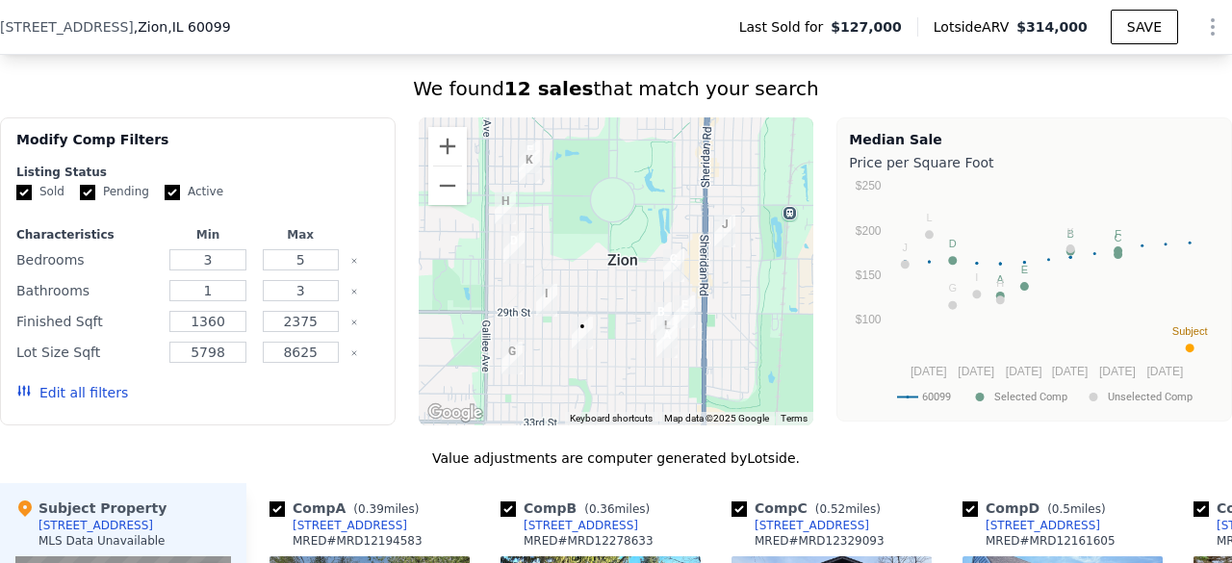
scroll to position [1501, 0]
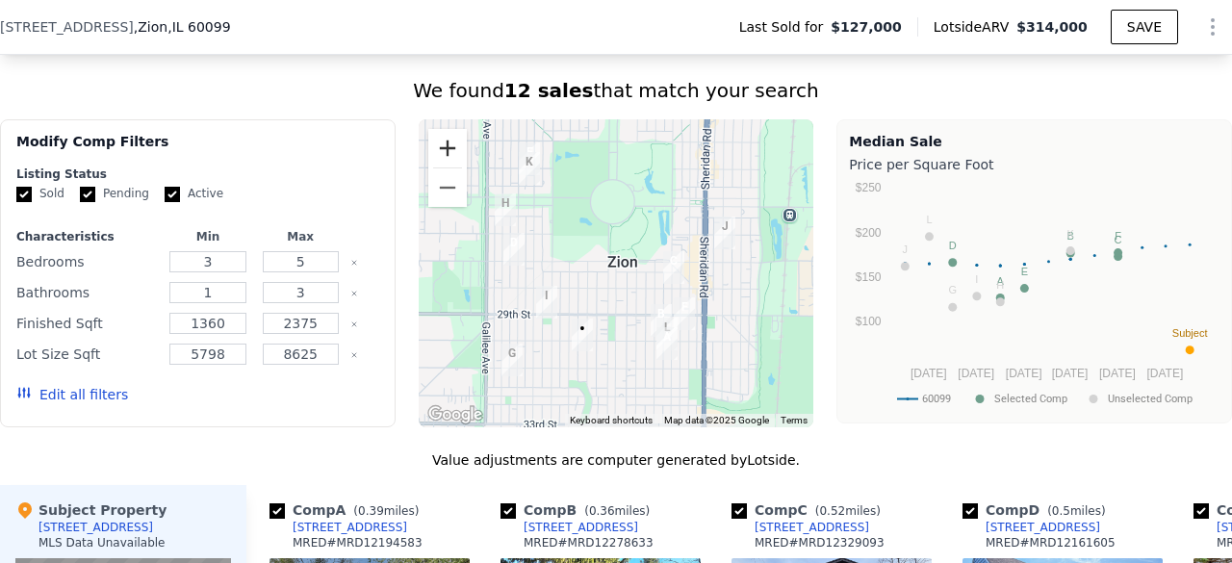
click at [447, 158] on button "Zoom in" at bounding box center [447, 148] width 38 height 38
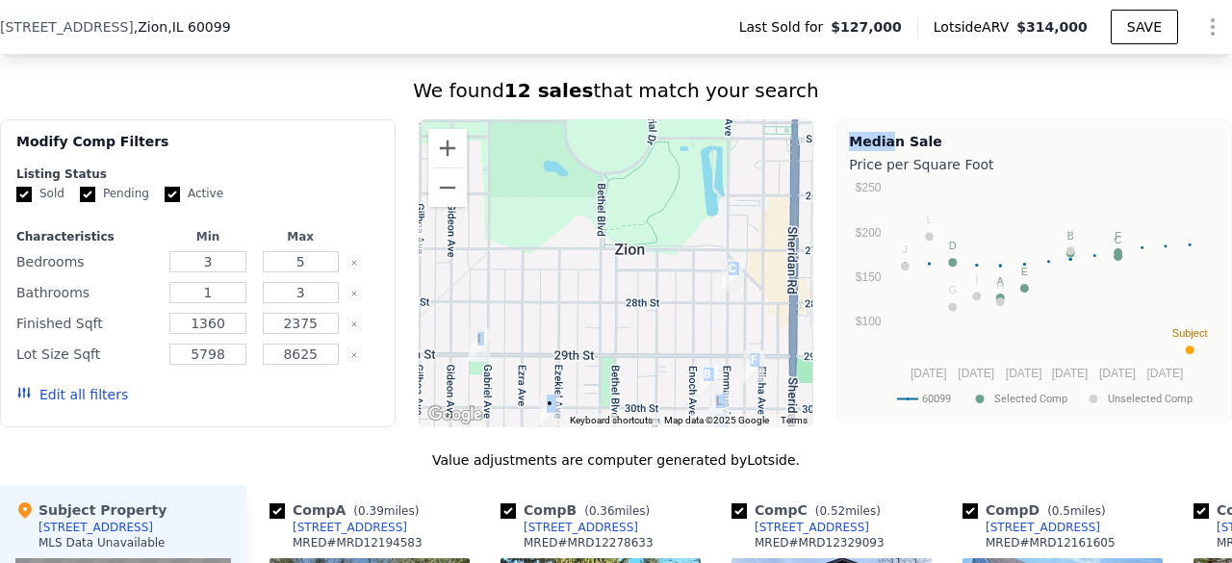
drag, startPoint x: 814, startPoint y: 217, endPoint x: 868, endPoint y: 158, distance: 80.4
click at [868, 158] on div "Modify Comp Filters Listing Status Sold Pending Active Characteristics Min Max …" at bounding box center [616, 273] width 1232 height 308
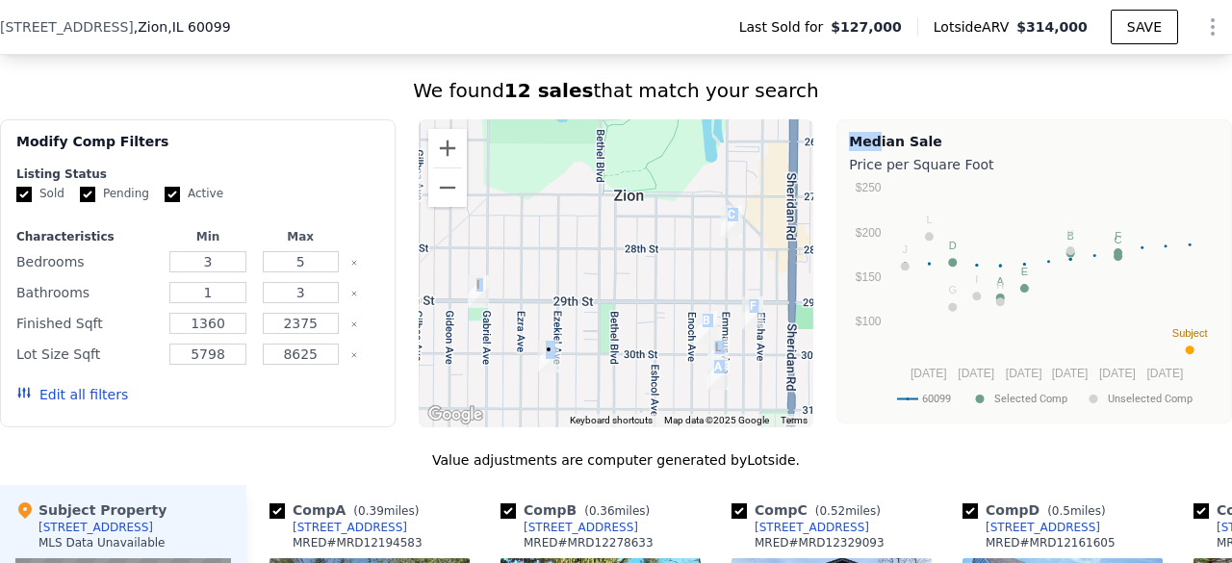
drag, startPoint x: 669, startPoint y: 228, endPoint x: 668, endPoint y: 182, distance: 46.2
click at [668, 182] on div at bounding box center [617, 273] width 396 height 308
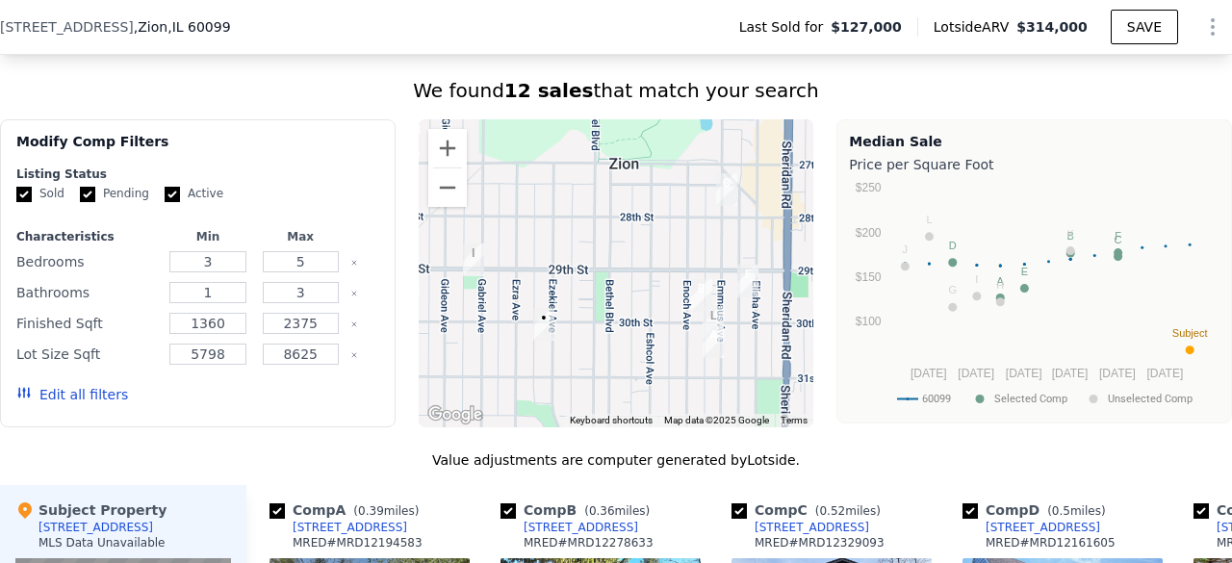
click at [809, 199] on div "Modify Comp Filters Listing Status Sold Pending Active Characteristics Min Max …" at bounding box center [616, 273] width 1232 height 308
click at [435, 188] on button "Zoom out" at bounding box center [447, 187] width 38 height 38
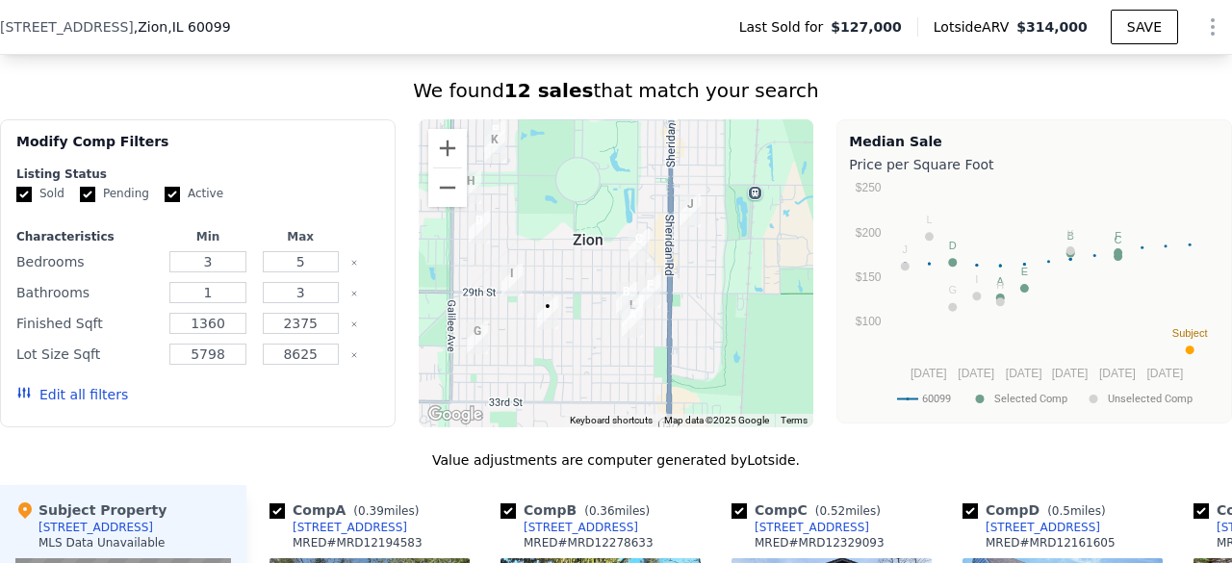
drag, startPoint x: 656, startPoint y: 244, endPoint x: 622, endPoint y: 267, distance: 41.1
click at [622, 267] on img "2733 Emmaus Ave" at bounding box center [639, 245] width 37 height 48
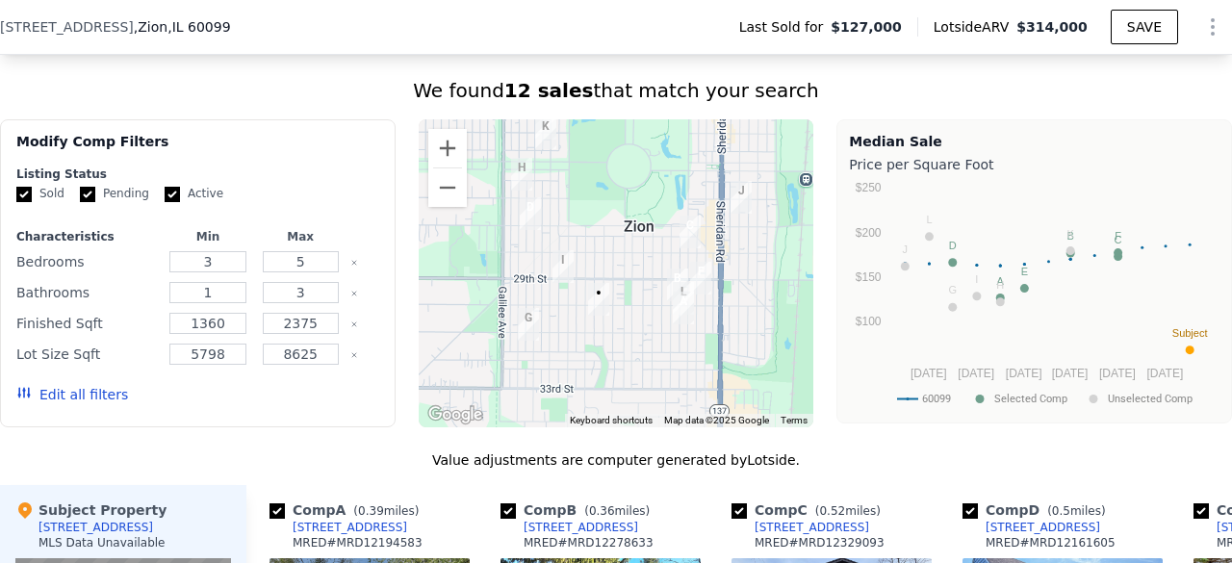
drag, startPoint x: 647, startPoint y: 250, endPoint x: 672, endPoint y: 240, distance: 27.2
click at [672, 240] on img "2733 Emmaus Ave" at bounding box center [690, 232] width 37 height 48
click at [445, 159] on button "Zoom in" at bounding box center [447, 148] width 38 height 38
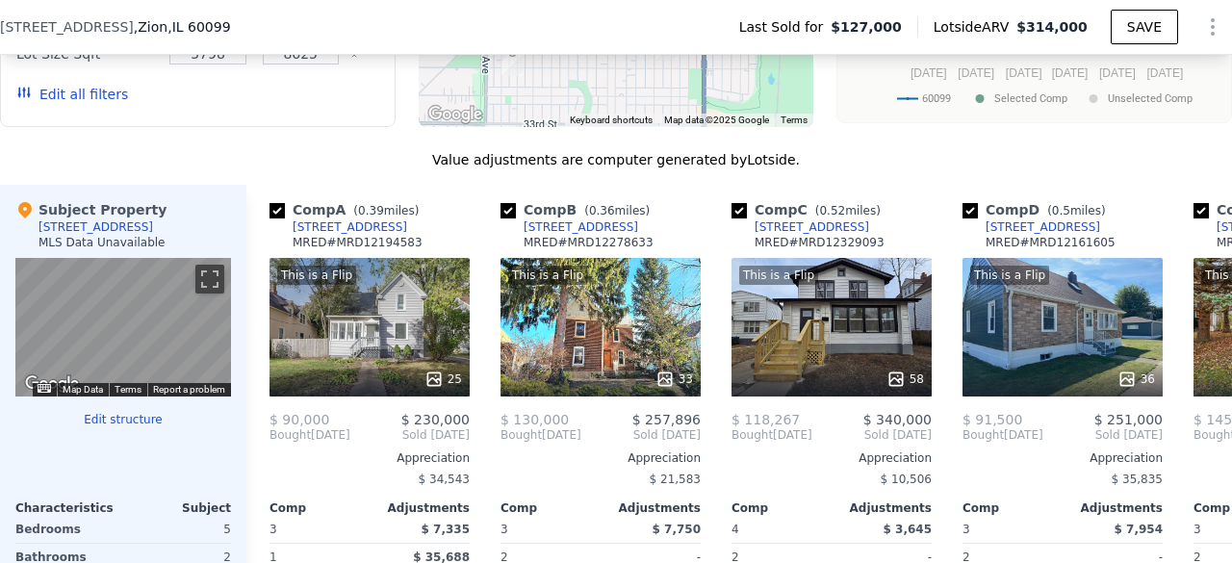
scroll to position [1609, 0]
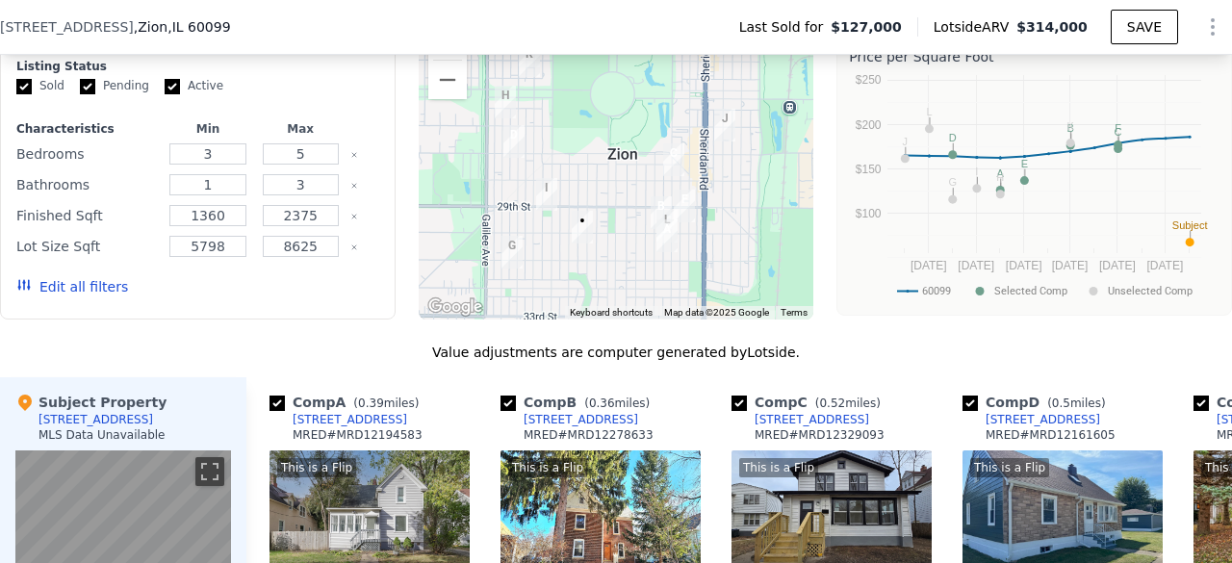
click at [405, 474] on div "This is a Flip" at bounding box center [369, 467] width 184 height 19
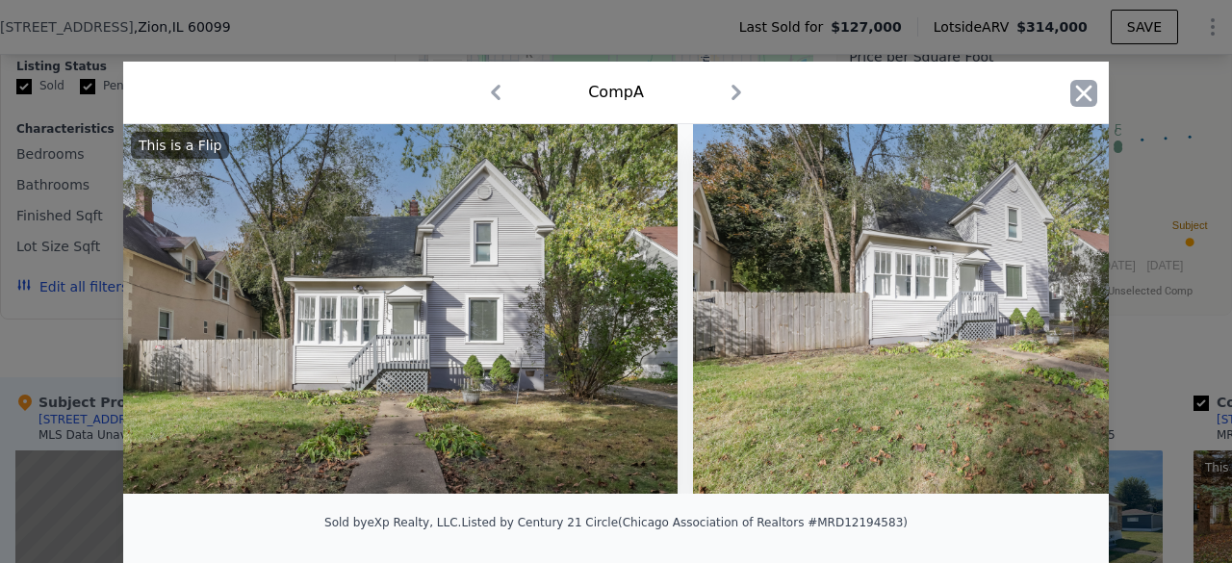
click at [1079, 91] on icon "button" at bounding box center [1084, 93] width 16 height 16
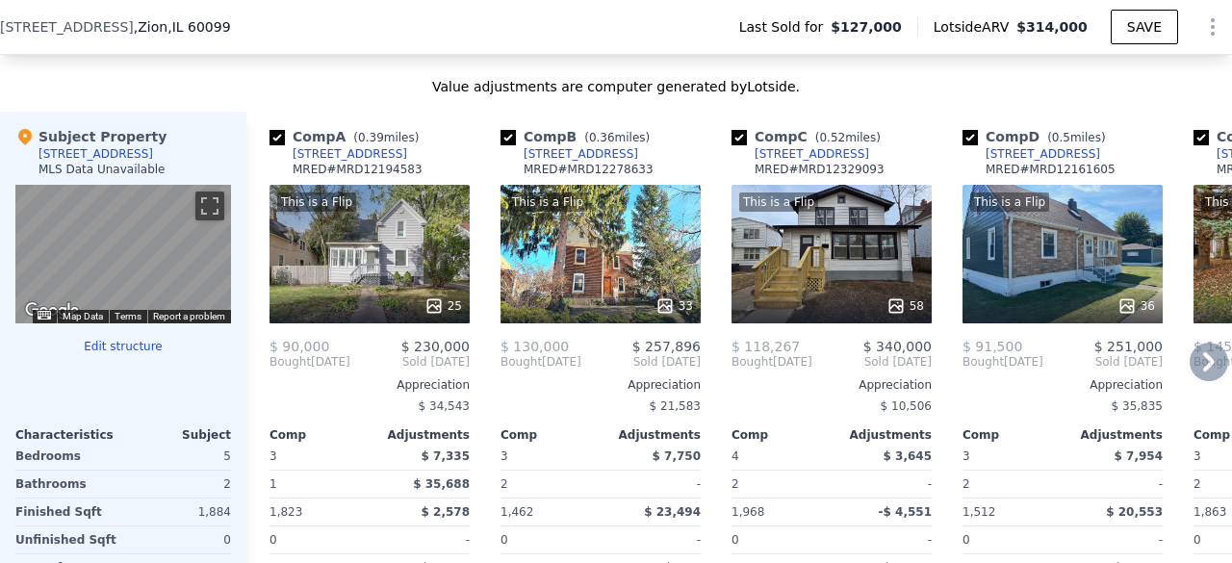
scroll to position [1736, 0]
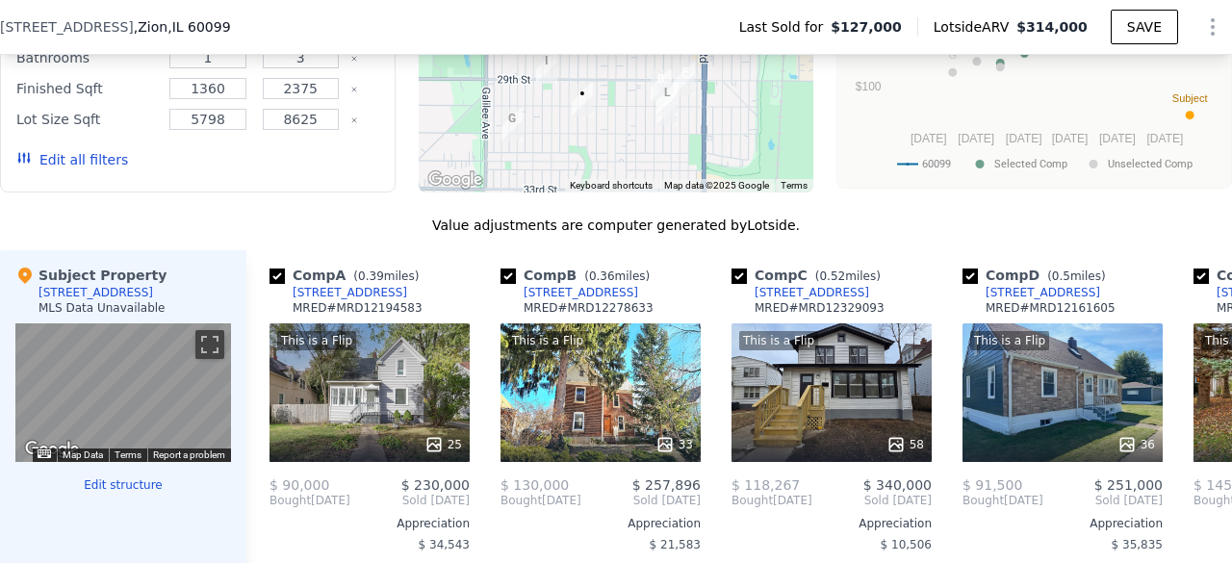
click at [877, 225] on div "We found 12 sales that match your search Filters Map Prices Modify Comp Filters…" at bounding box center [616, 372] width 1232 height 1061
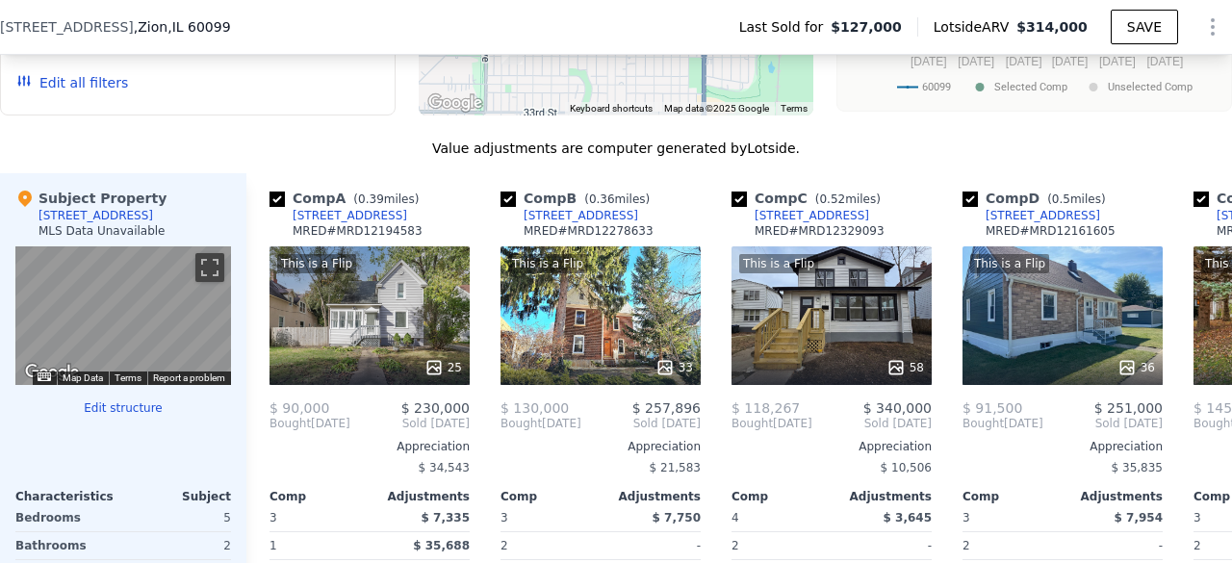
scroll to position [1815, 0]
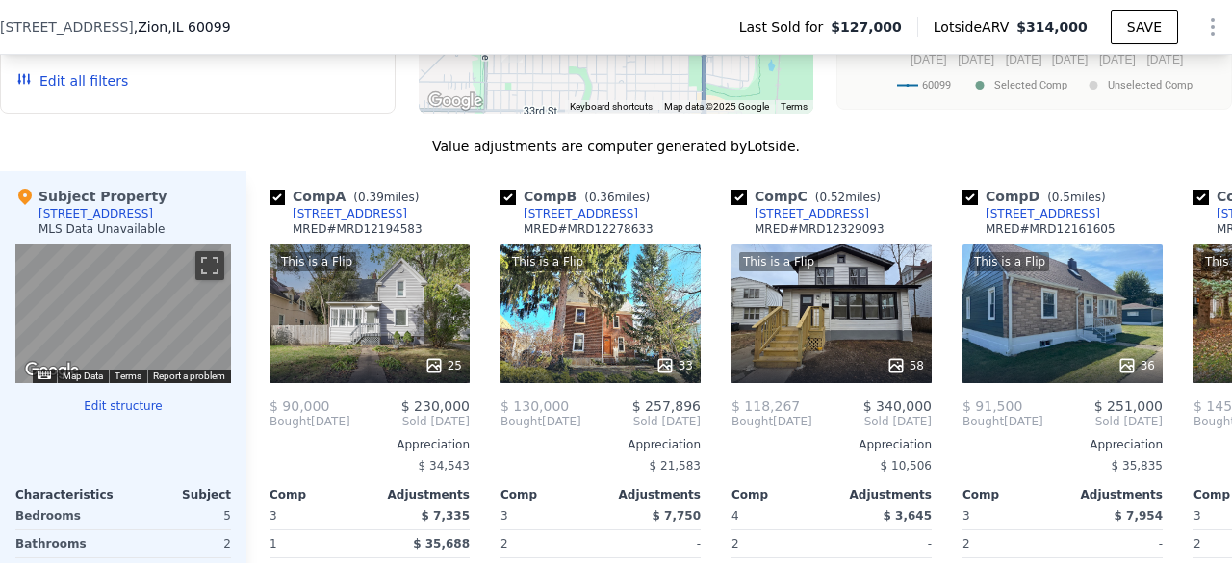
click at [858, 237] on div "MRED # MRD12329093" at bounding box center [819, 228] width 130 height 15
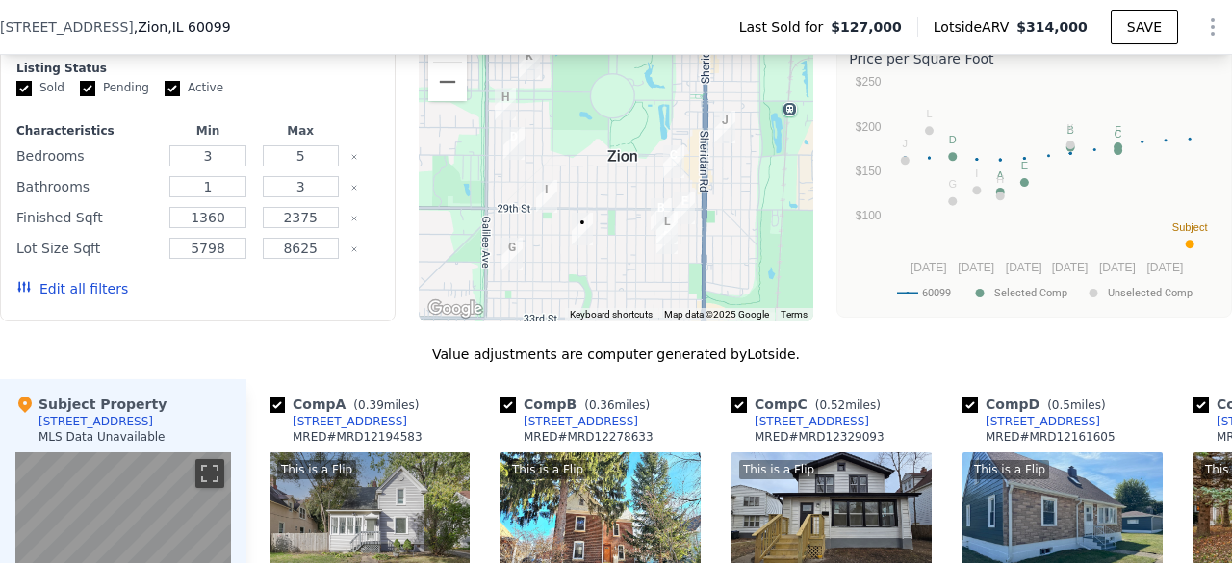
scroll to position [1609, 0]
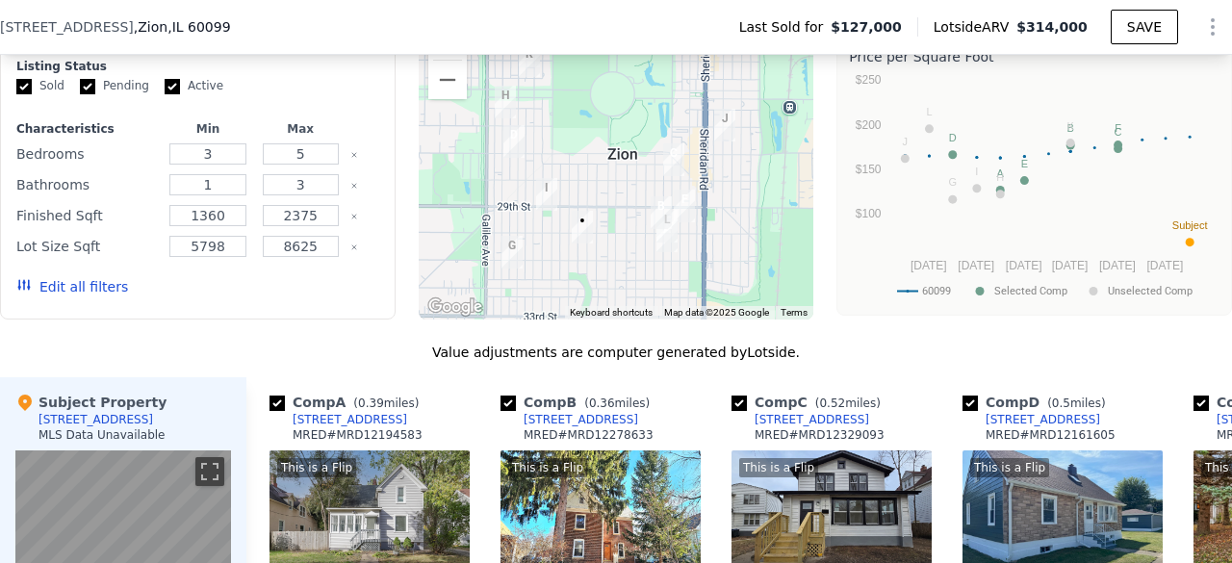
click at [445, 58] on button "Zoom in" at bounding box center [447, 40] width 38 height 38
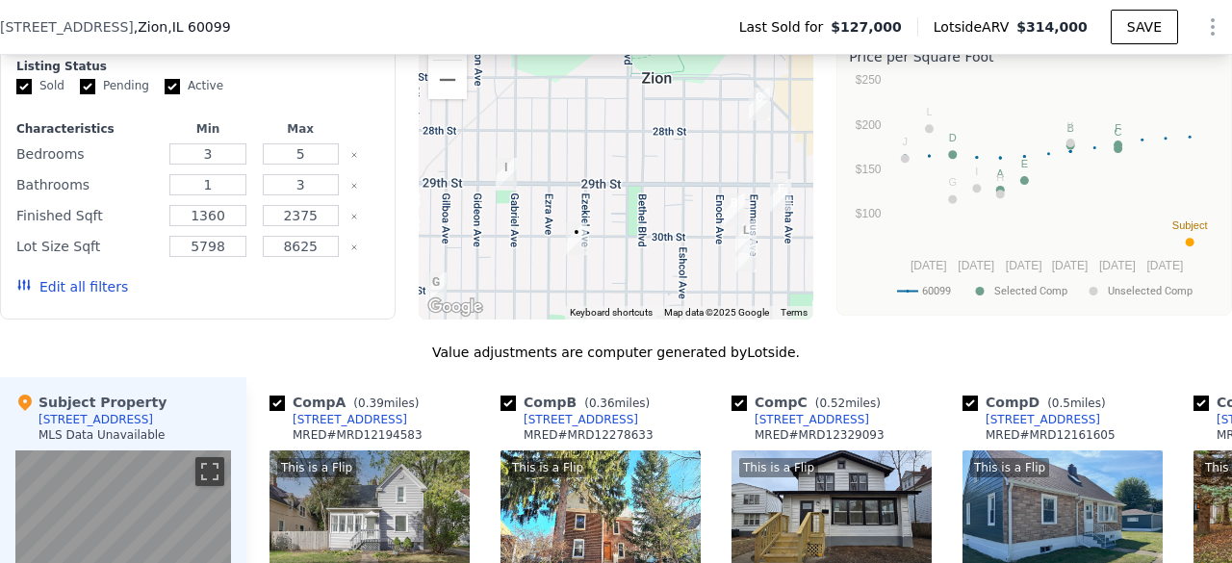
drag, startPoint x: 635, startPoint y: 152, endPoint x: 664, endPoint y: 86, distance: 72.4
click at [664, 86] on div at bounding box center [617, 166] width 396 height 308
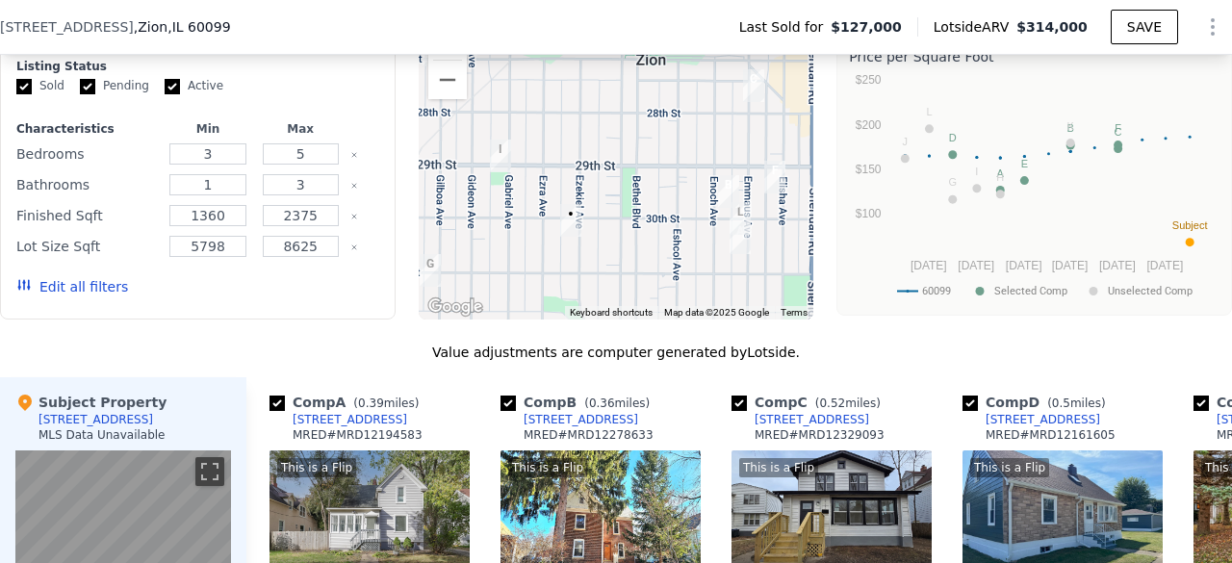
drag, startPoint x: 701, startPoint y: 149, endPoint x: 693, endPoint y: 128, distance: 22.5
click at [693, 128] on div at bounding box center [617, 166] width 396 height 308
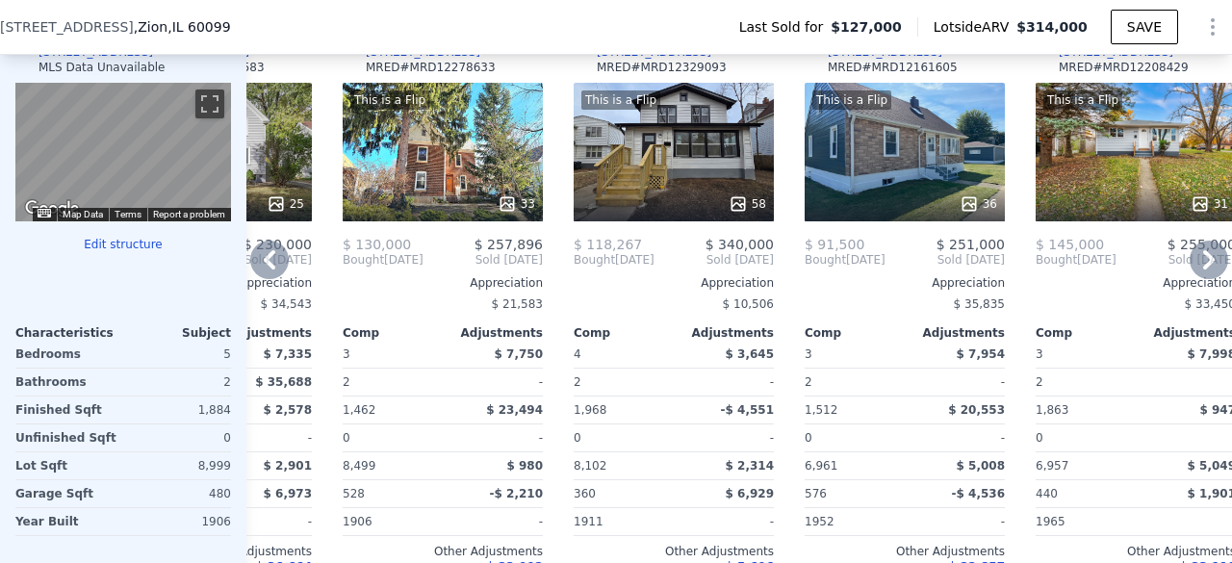
scroll to position [1977, 0]
click at [646, 287] on div "Appreciation" at bounding box center [674, 282] width 200 height 15
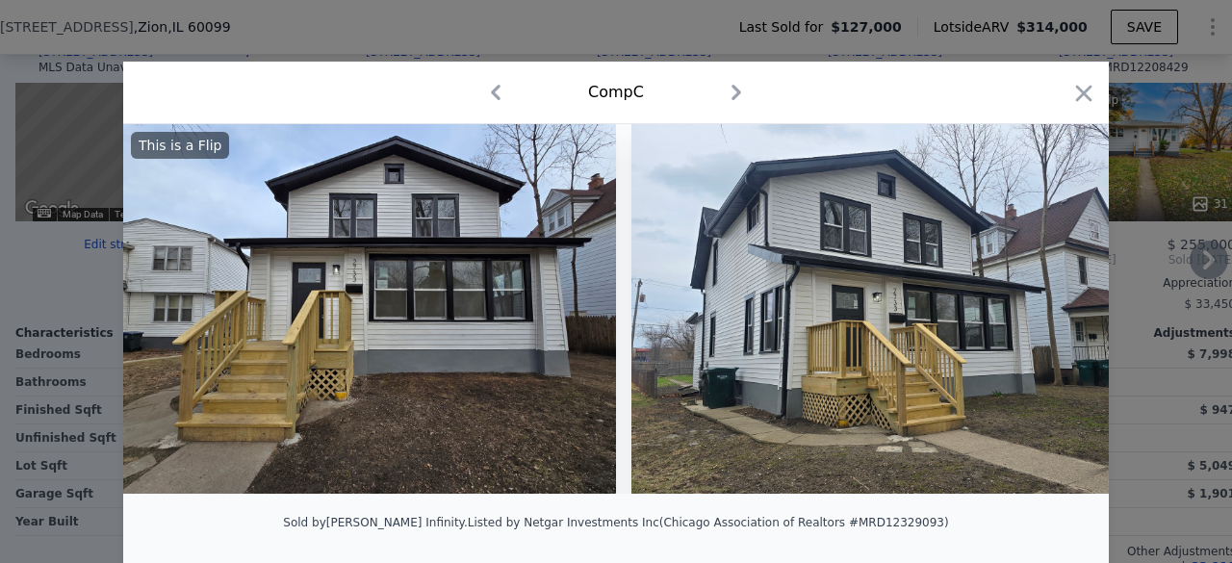
click at [646, 287] on img at bounding box center [877, 309] width 493 height 370
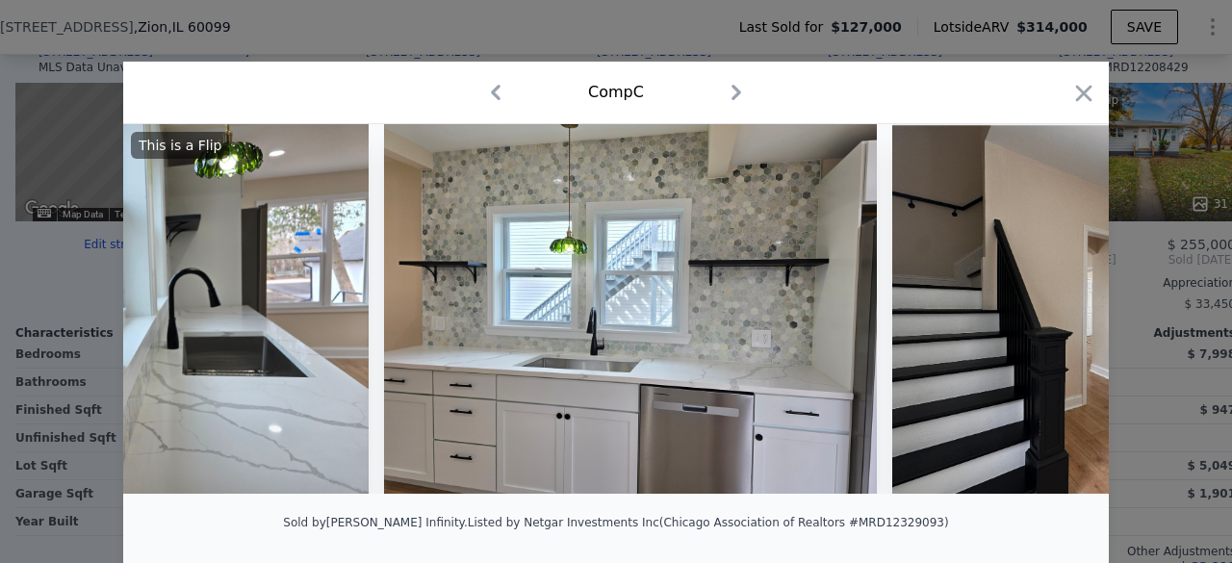
scroll to position [0, 14621]
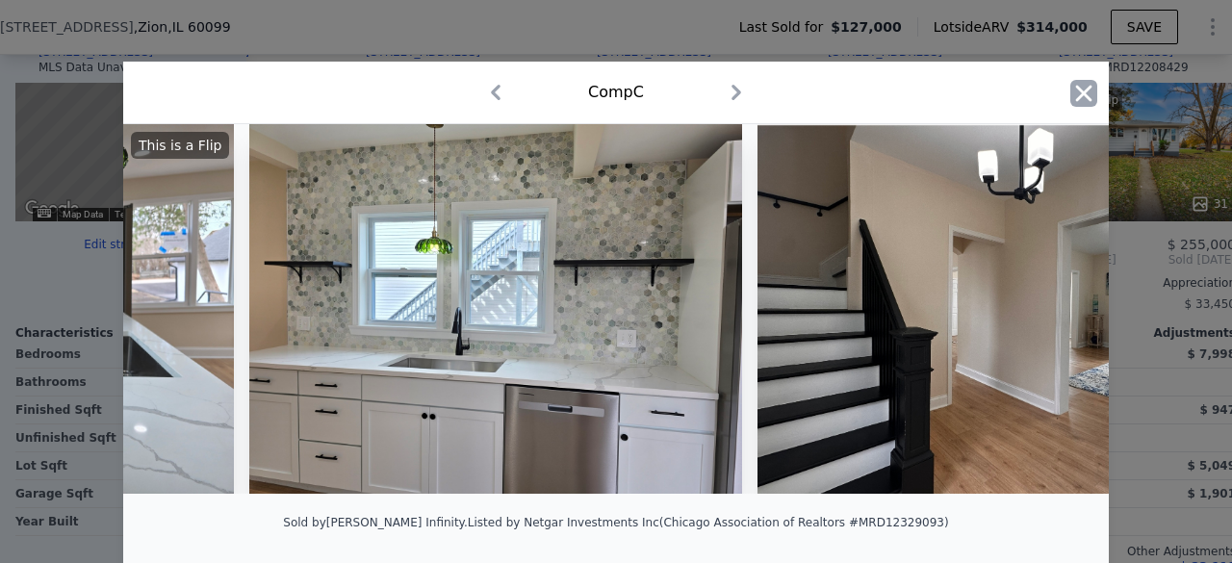
click at [1087, 102] on icon "button" at bounding box center [1083, 93] width 27 height 27
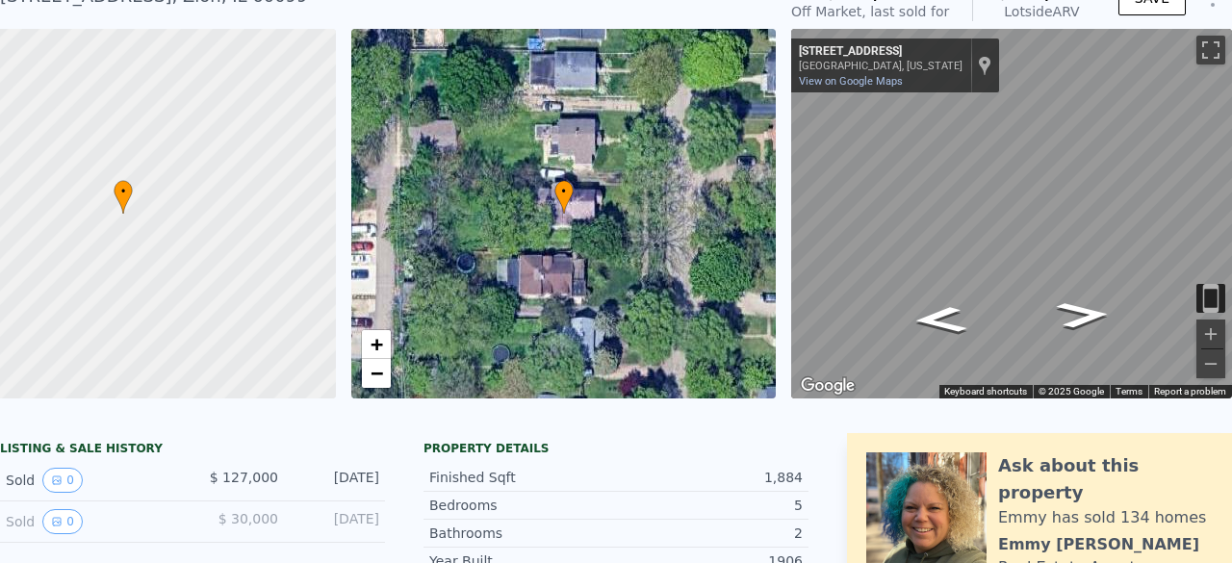
scroll to position [90, 0]
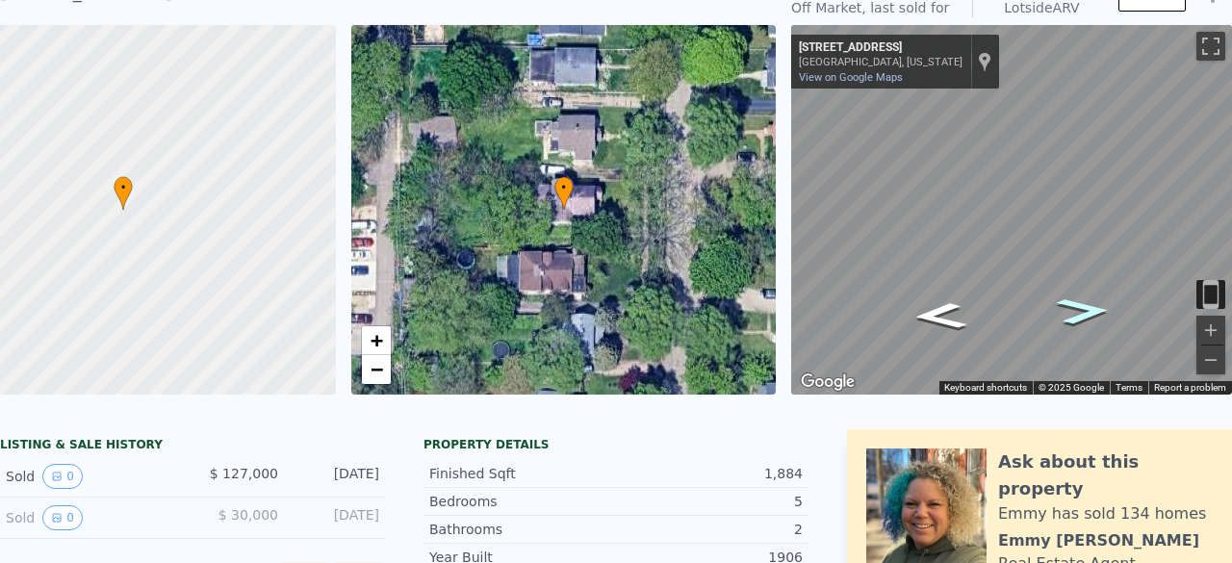
click at [1055, 305] on icon "Go North, Ezekiel Ave" at bounding box center [1083, 311] width 99 height 39
click at [1059, 305] on icon "Go North, Ezekiel Ave" at bounding box center [1083, 311] width 99 height 39
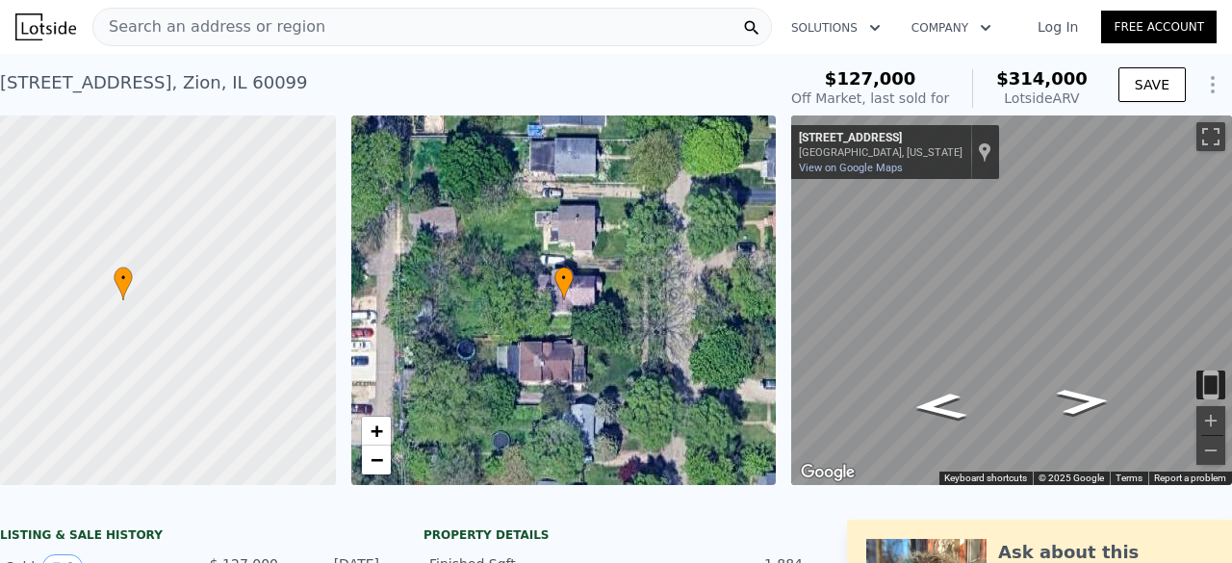
click at [307, 40] on div "Search an address or region" at bounding box center [431, 27] width 679 height 38
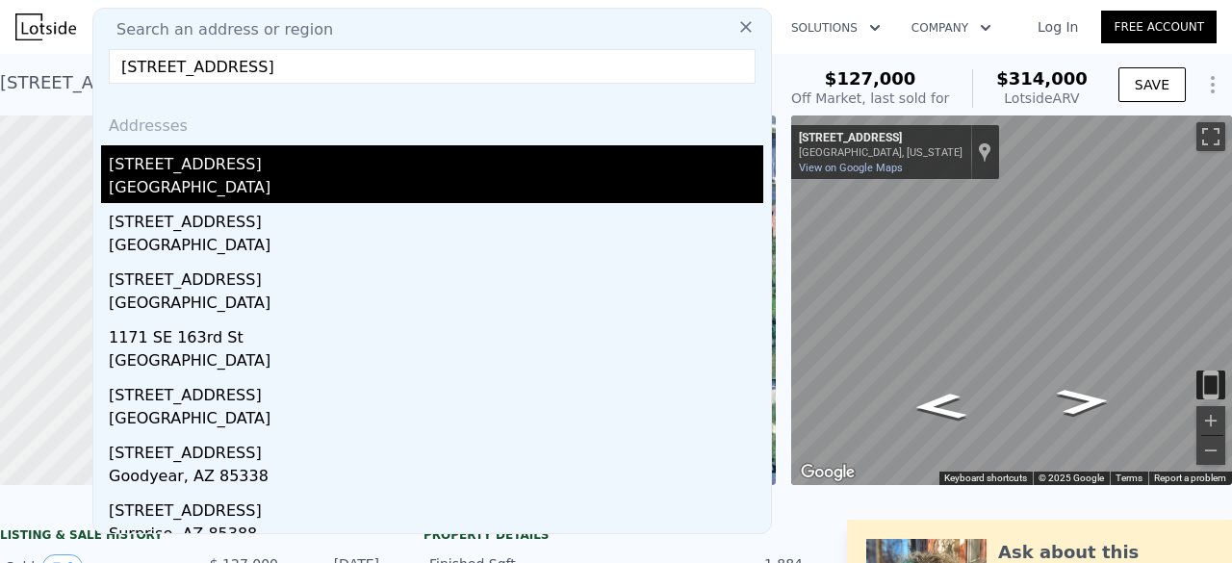
type input "[STREET_ADDRESS]"
click at [196, 169] on div "[STREET_ADDRESS]" at bounding box center [436, 160] width 654 height 31
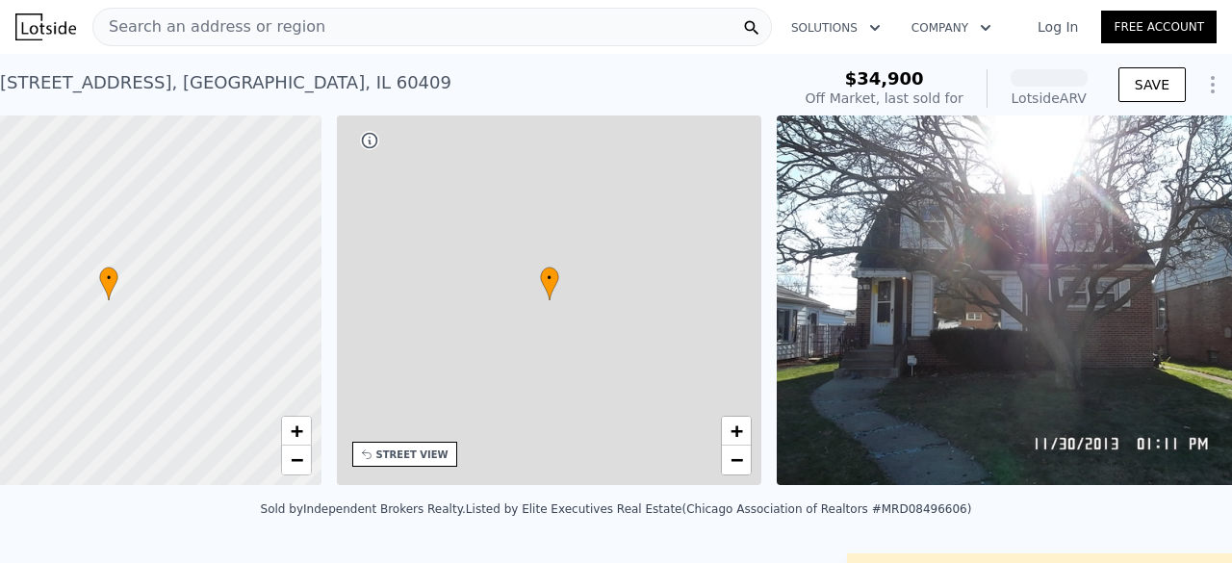
scroll to position [0, 8]
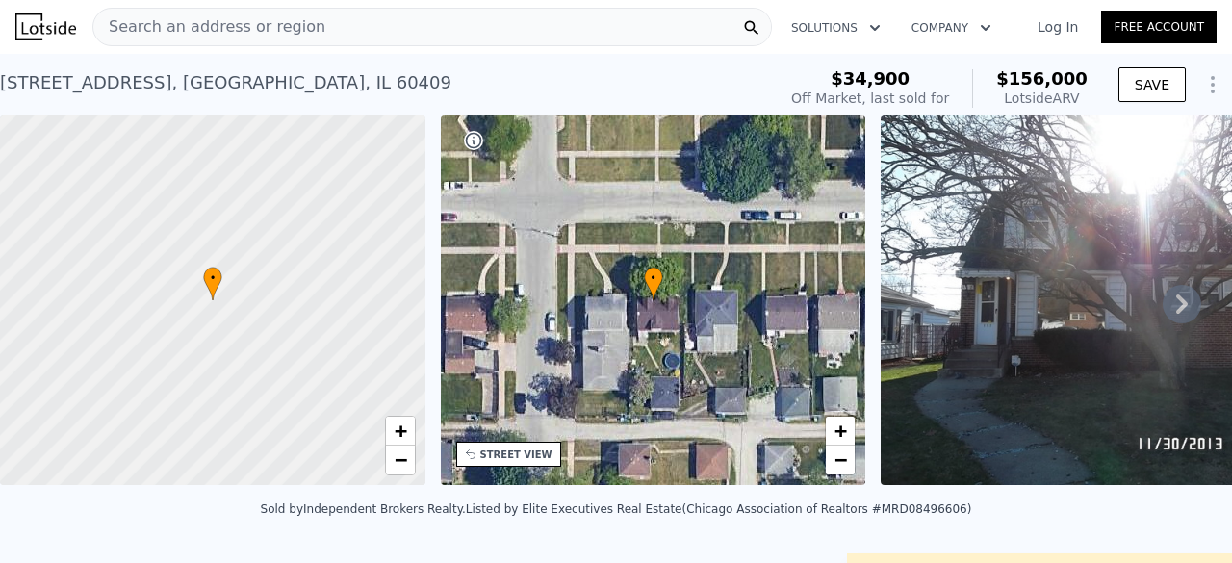
click at [1176, 314] on icon at bounding box center [1182, 303] width 12 height 19
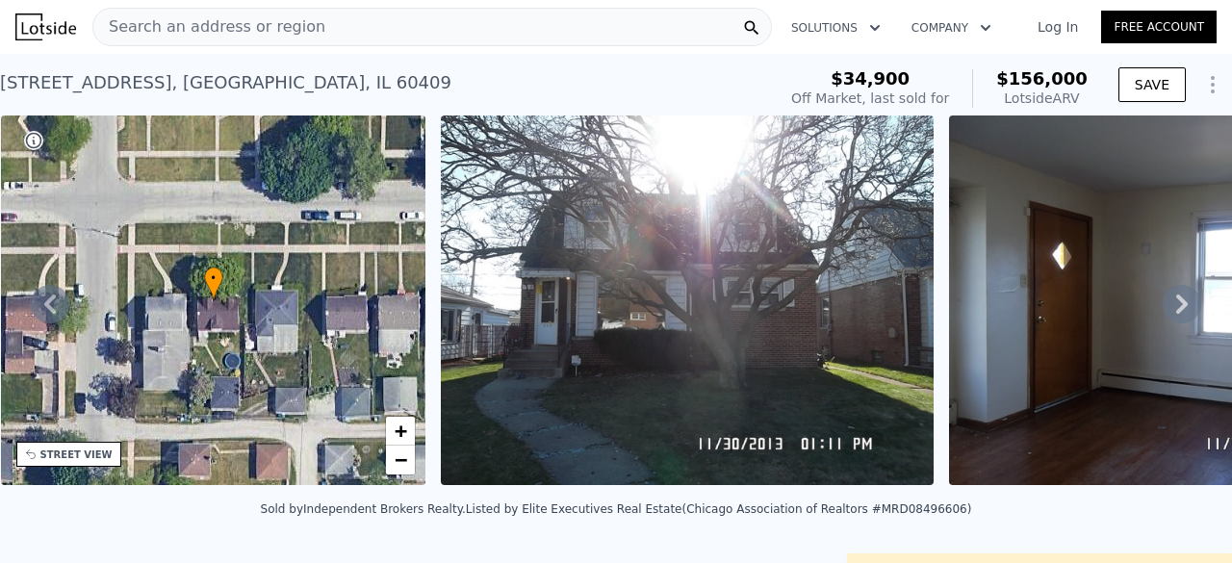
click at [1176, 313] on icon at bounding box center [1181, 304] width 38 height 38
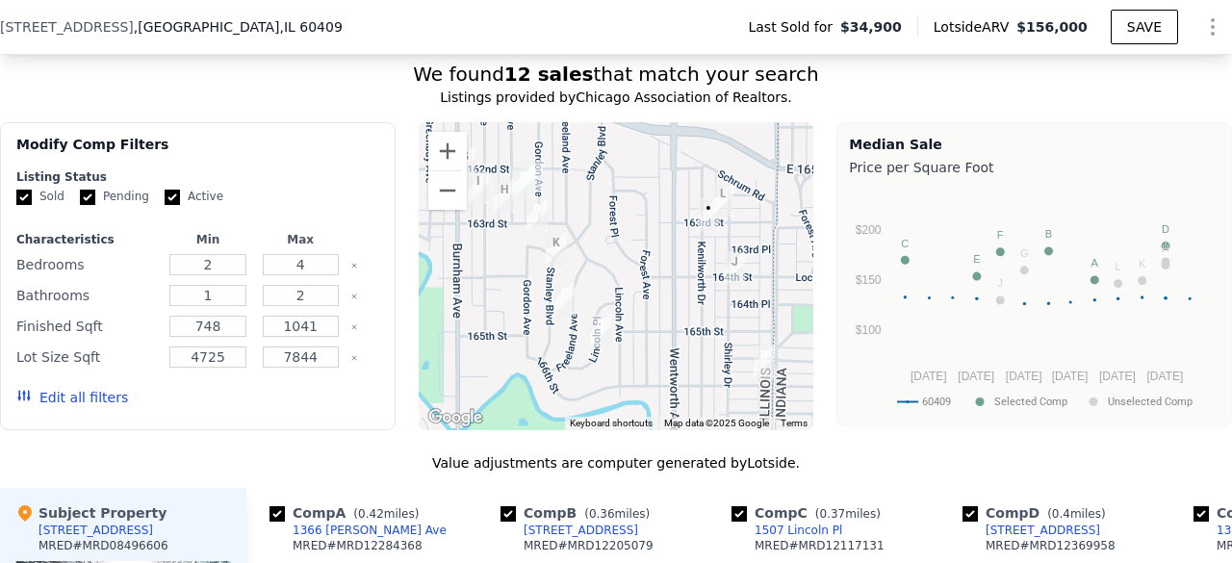
scroll to position [1532, 0]
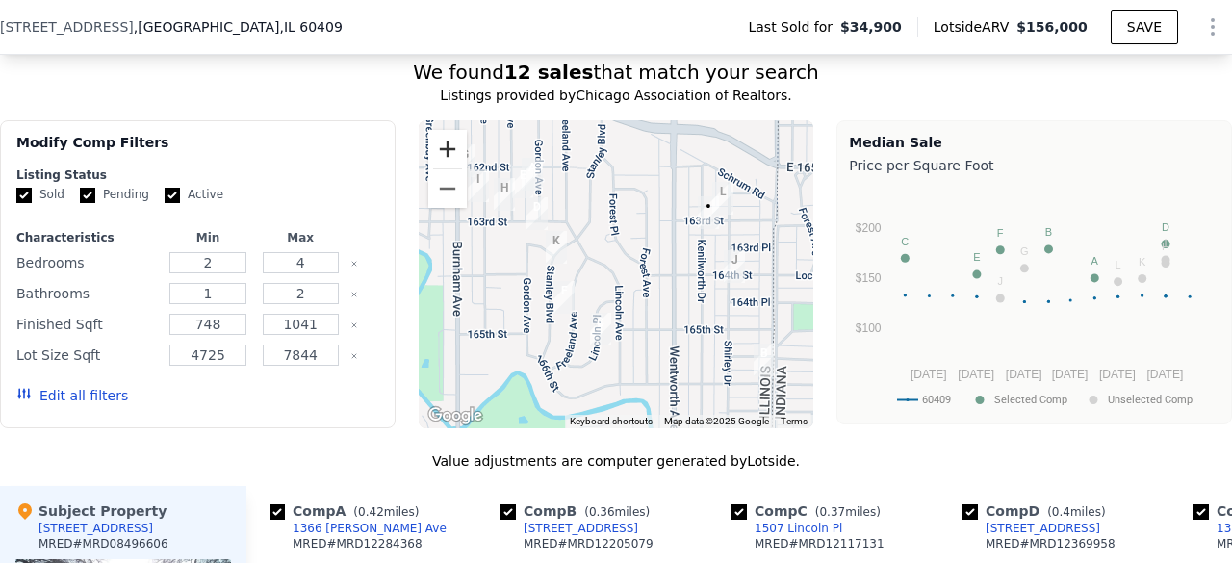
click at [447, 145] on button "Zoom in" at bounding box center [447, 149] width 38 height 38
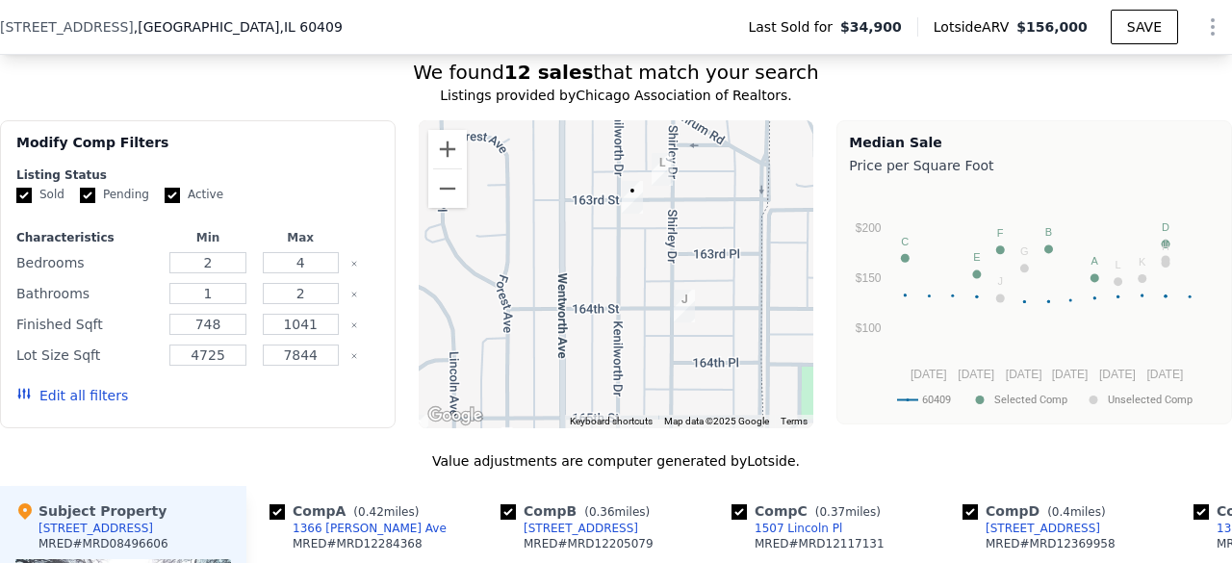
drag, startPoint x: 664, startPoint y: 253, endPoint x: 567, endPoint y: 271, distance: 98.9
click at [567, 271] on div at bounding box center [617, 274] width 396 height 308
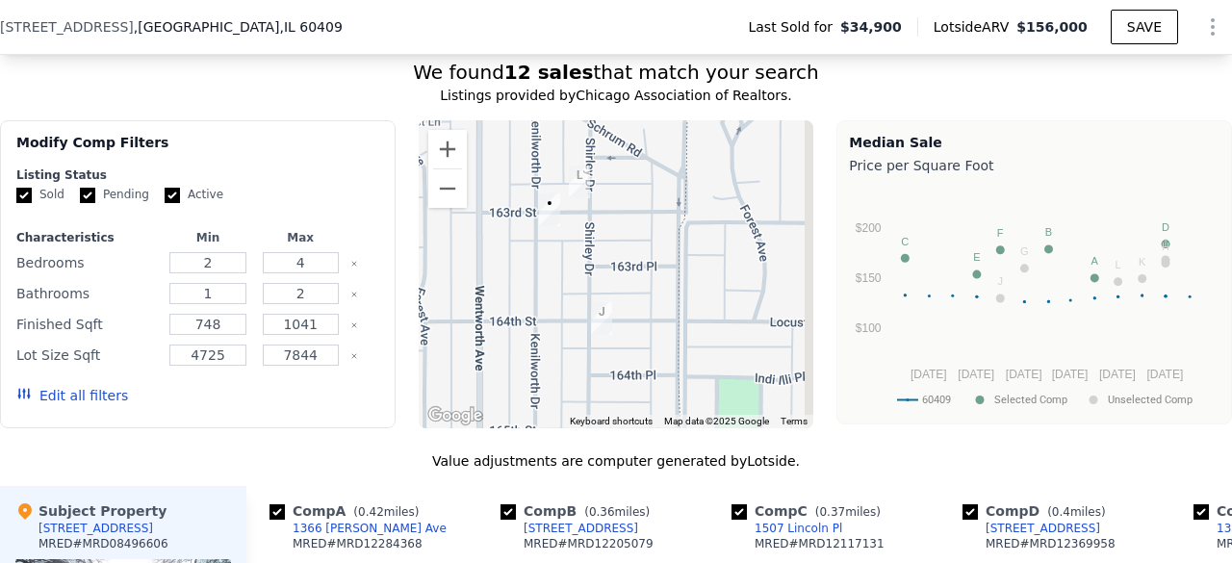
drag, startPoint x: 651, startPoint y: 271, endPoint x: 556, endPoint y: 286, distance: 95.4
click at [556, 286] on div at bounding box center [617, 274] width 396 height 308
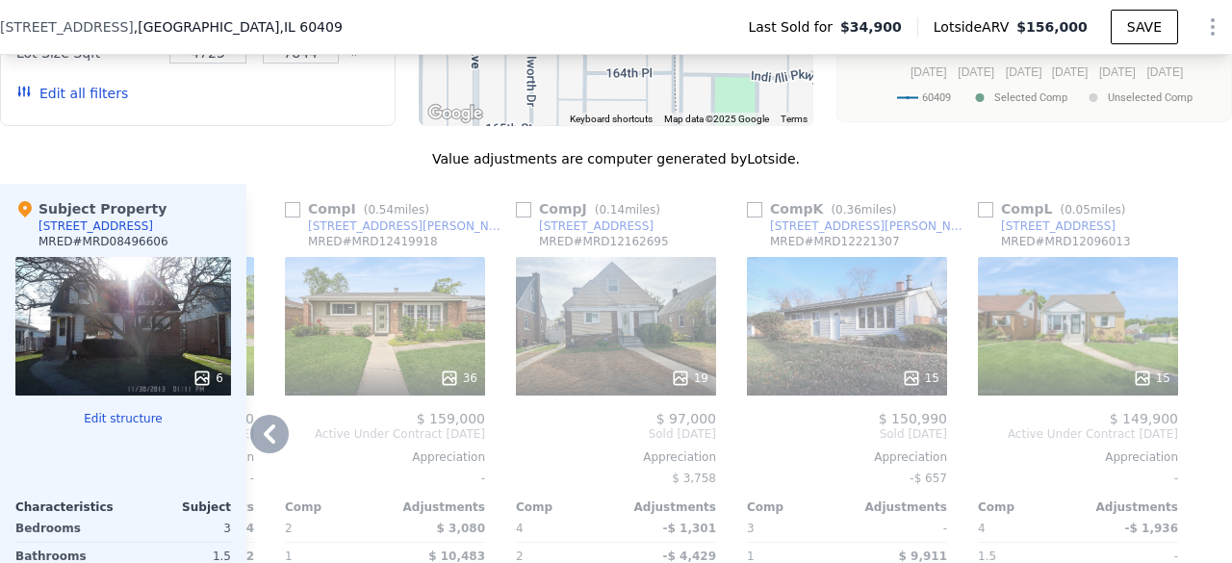
scroll to position [1836, 0]
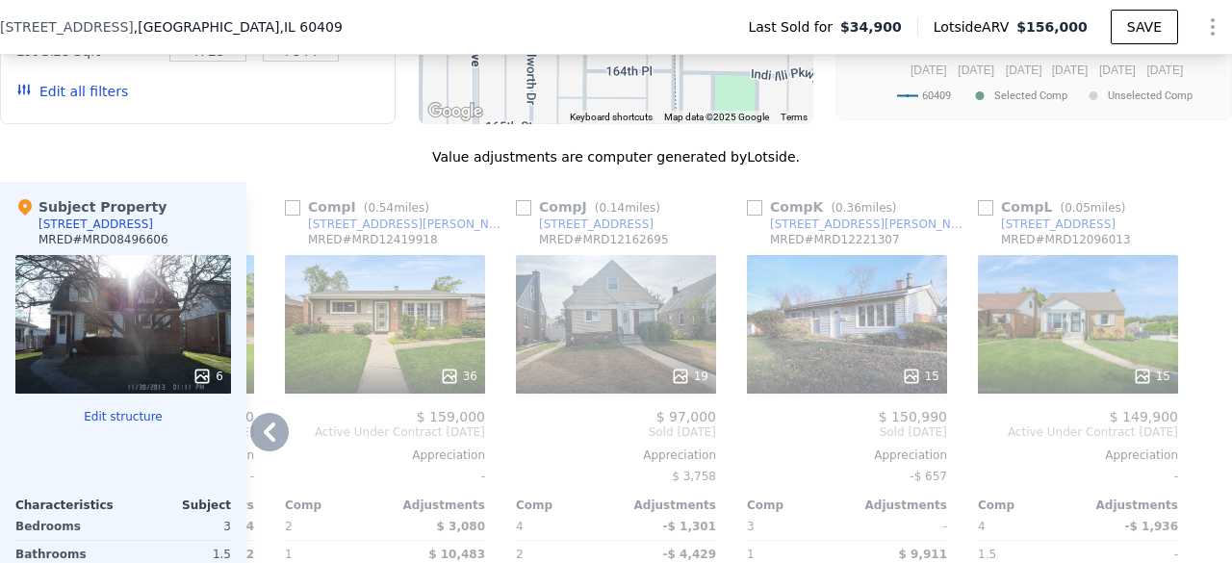
click at [1118, 318] on div "15" at bounding box center [1078, 324] width 200 height 139
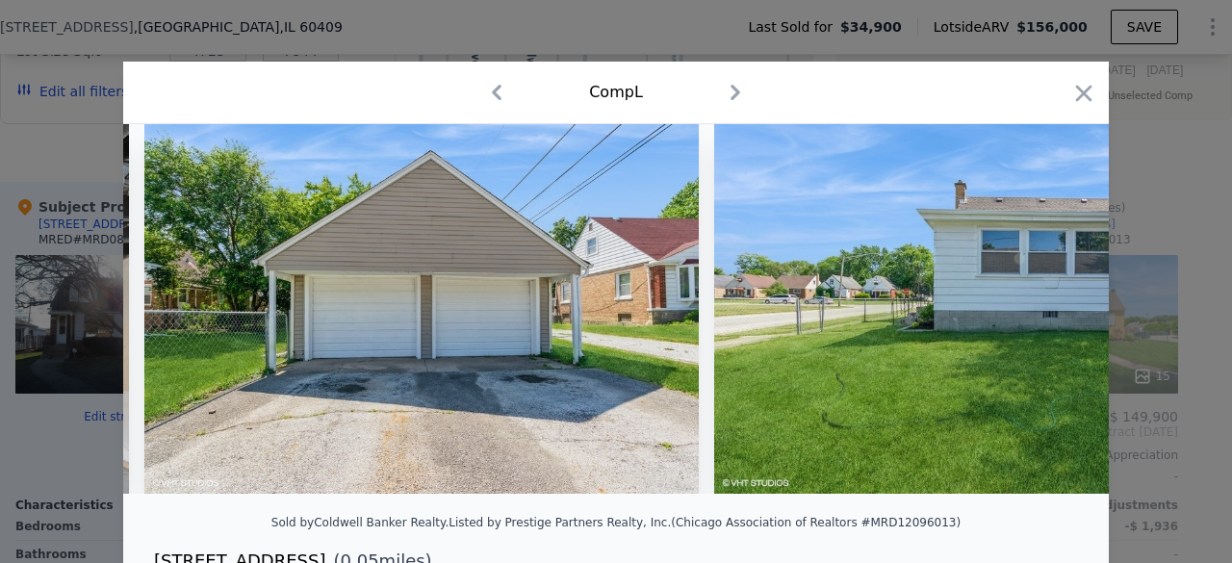
scroll to position [0, 6836]
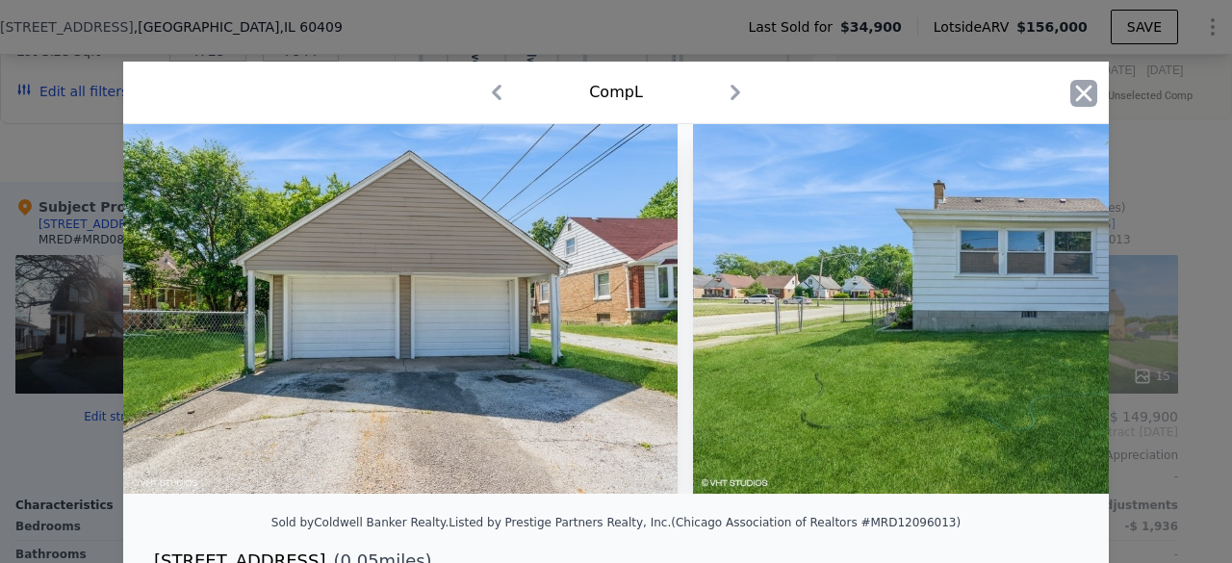
click at [1078, 96] on icon "button" at bounding box center [1084, 93] width 16 height 16
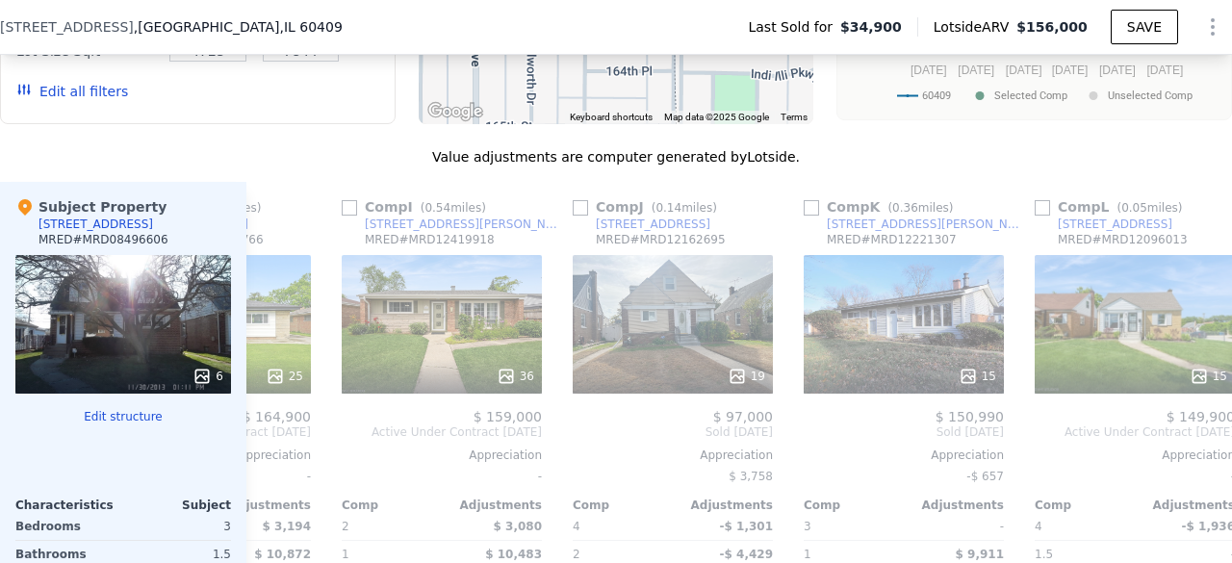
scroll to position [0, 1773]
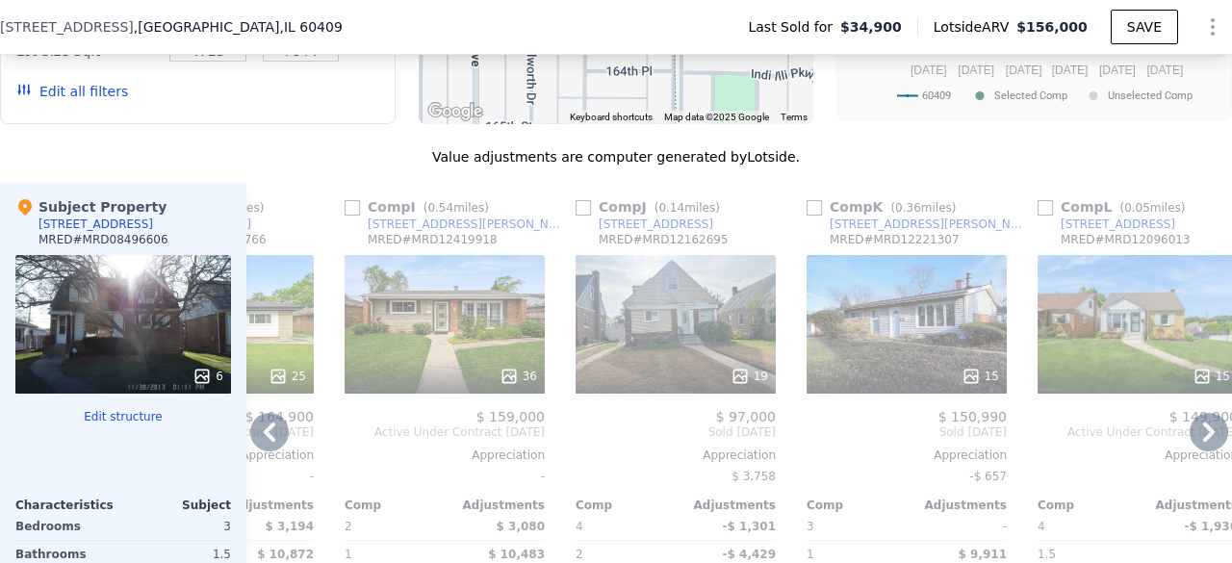
click at [718, 304] on div "19" at bounding box center [675, 324] width 200 height 139
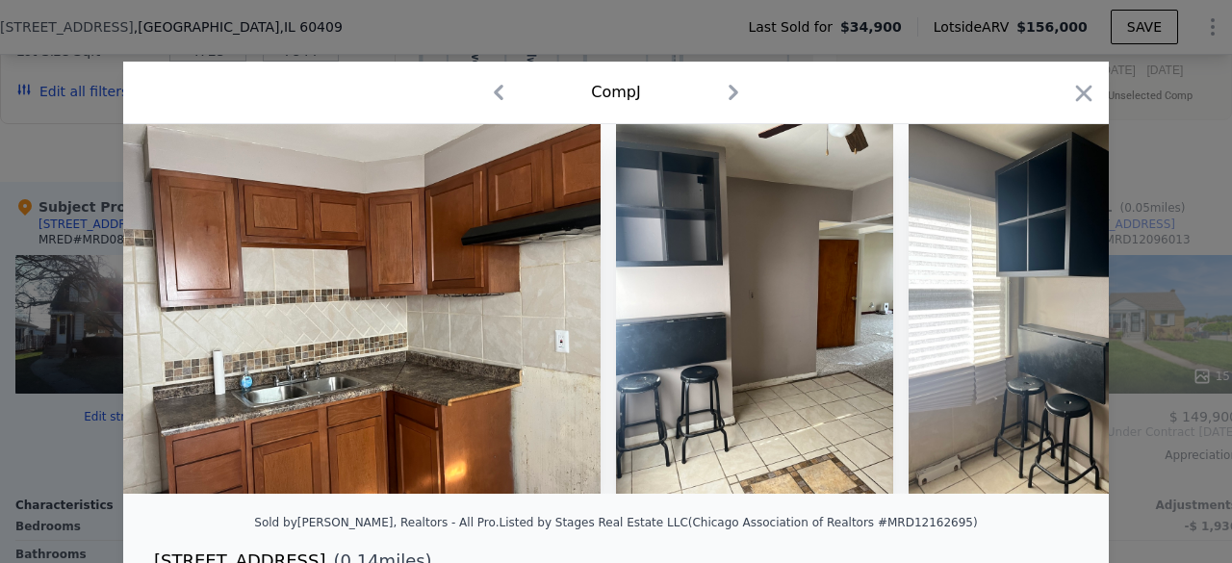
scroll to position [0, 6684]
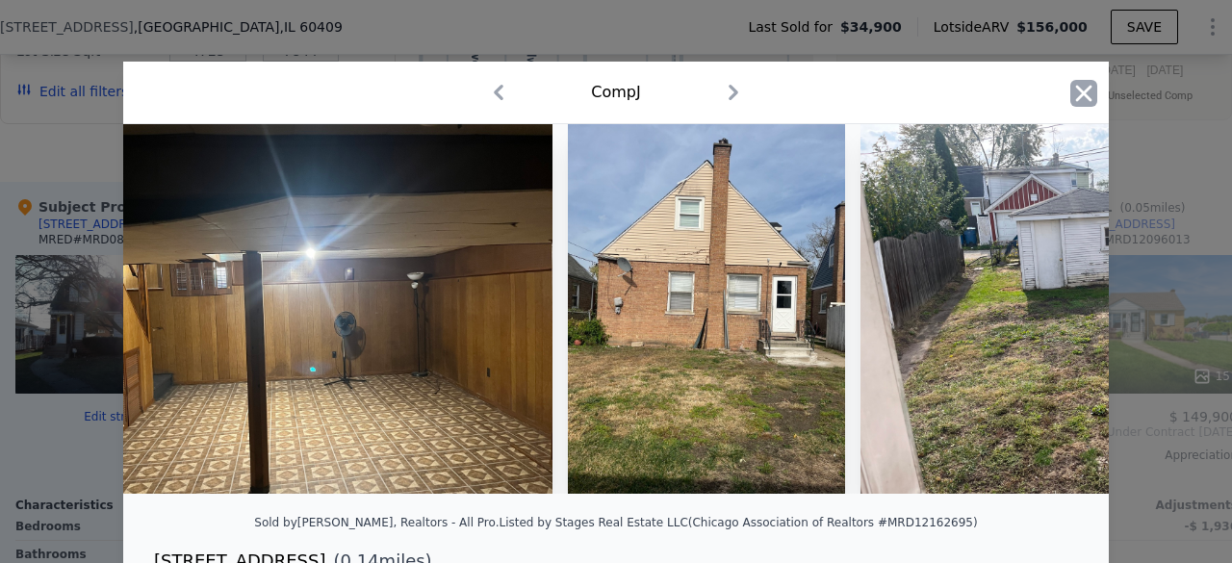
click at [1076, 88] on icon "button" at bounding box center [1083, 93] width 27 height 27
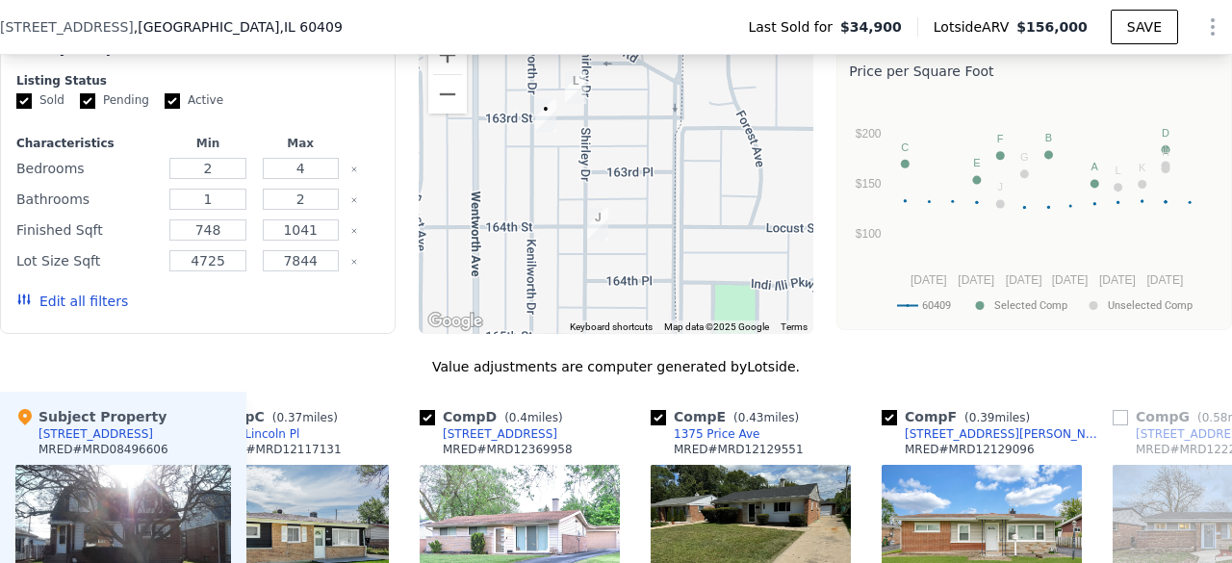
scroll to position [1624, 0]
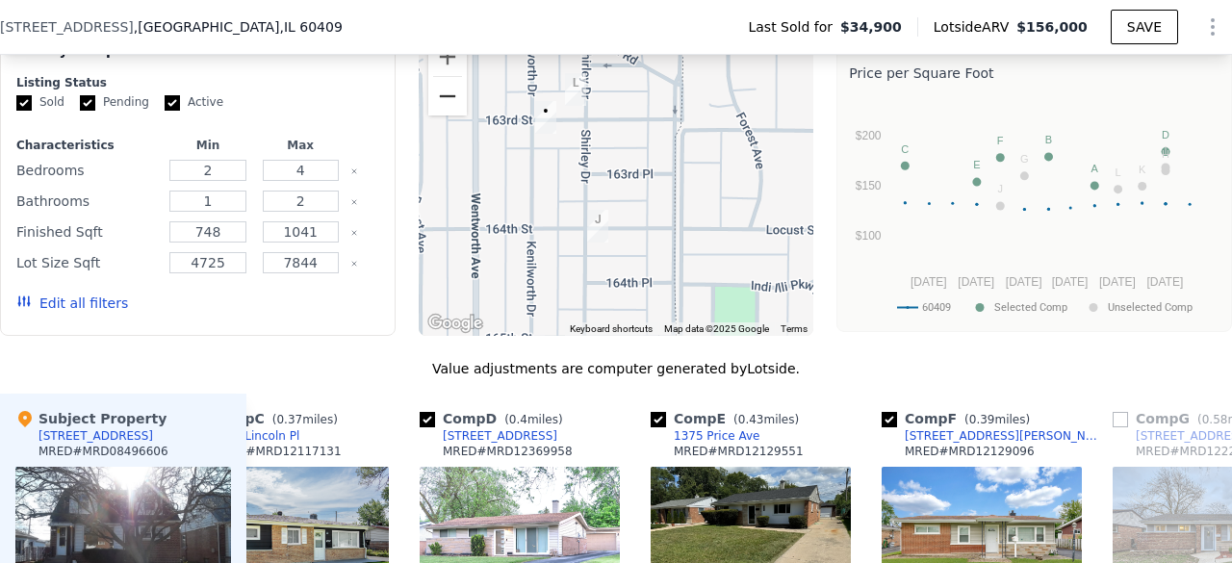
click at [449, 99] on button "Zoom out" at bounding box center [447, 96] width 38 height 38
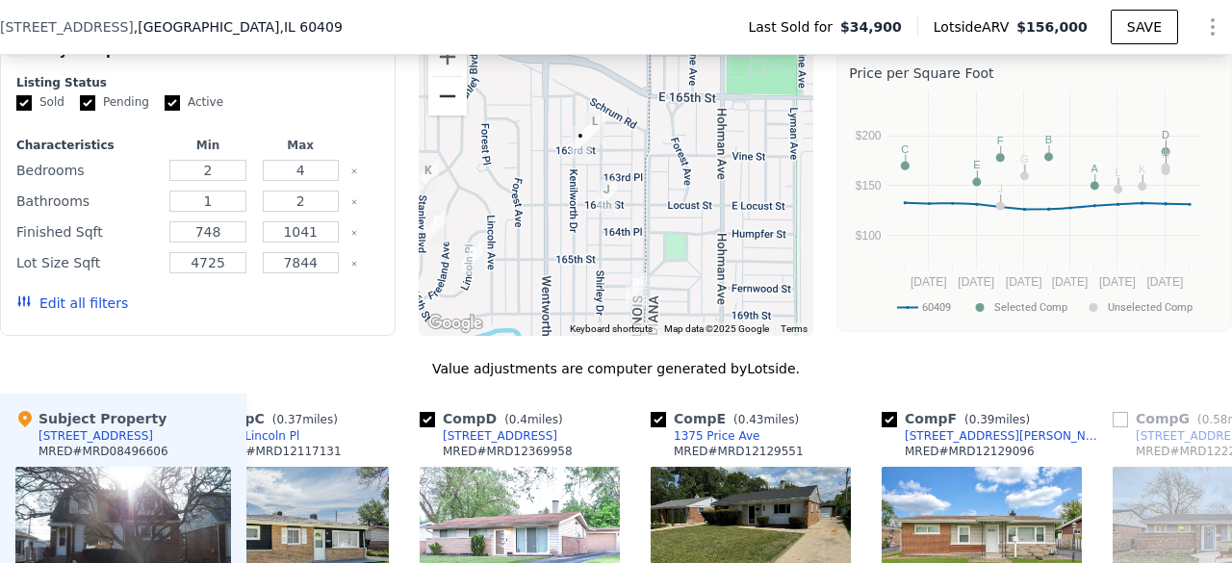
click at [449, 103] on button "Zoom out" at bounding box center [447, 96] width 38 height 38
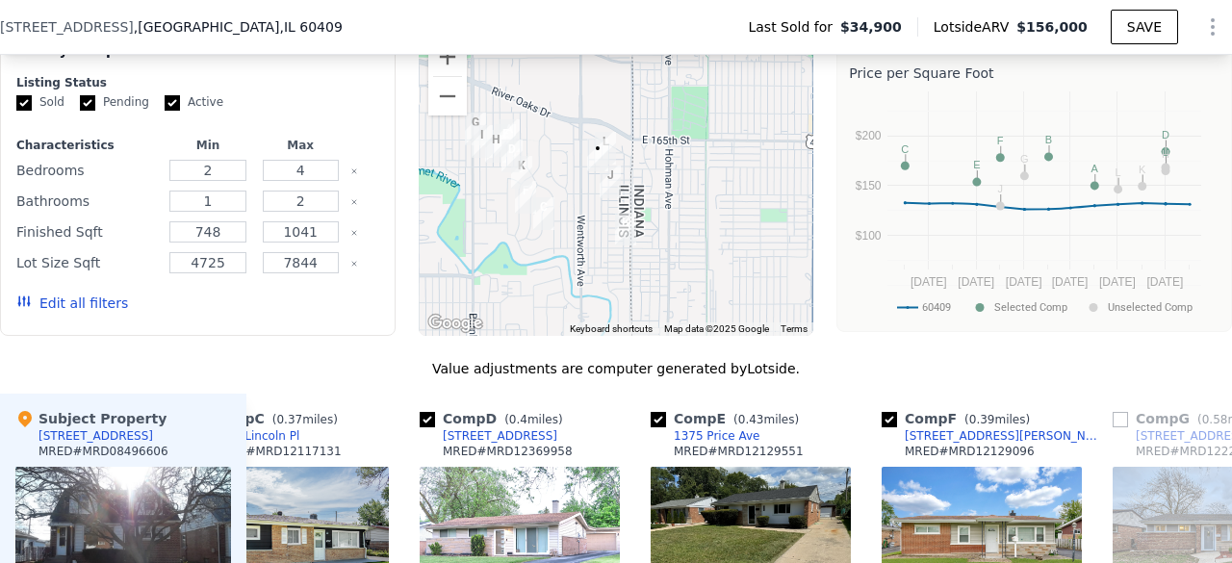
click at [447, 51] on div "[STREET_ADDRESS] Last Sold for $34,900 Lotside ARV $156,000 SAVE" at bounding box center [616, 27] width 1232 height 54
click at [440, 61] on button "Zoom in" at bounding box center [447, 57] width 38 height 38
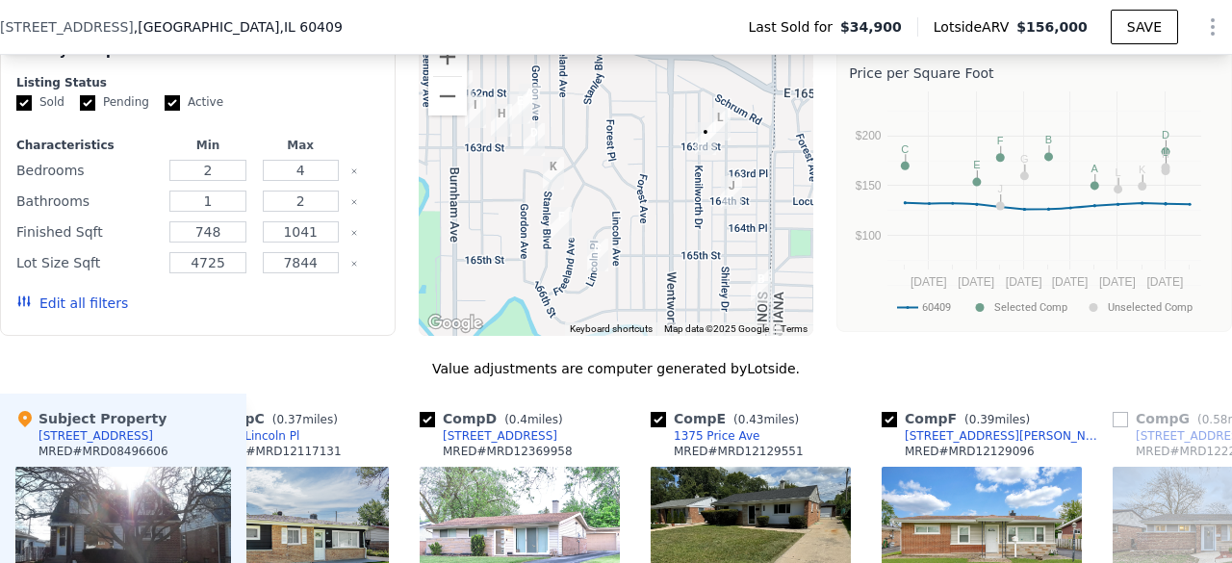
drag, startPoint x: 550, startPoint y: 173, endPoint x: 635, endPoint y: 173, distance: 84.7
click at [635, 173] on div at bounding box center [617, 182] width 396 height 308
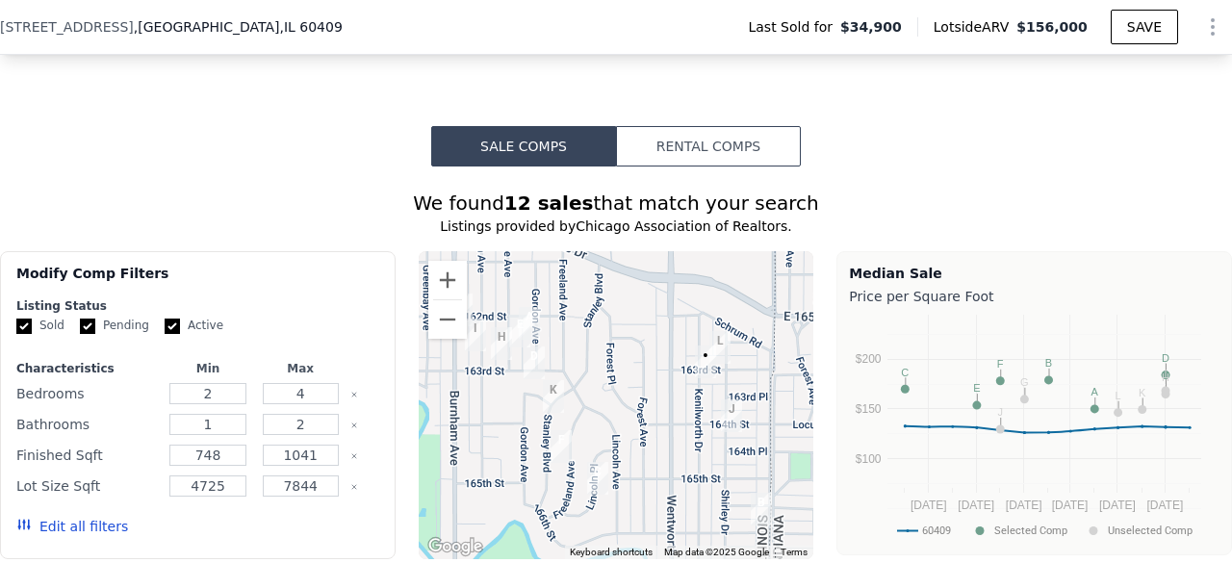
scroll to position [1338, 0]
